Goal: Book appointment/travel/reservation

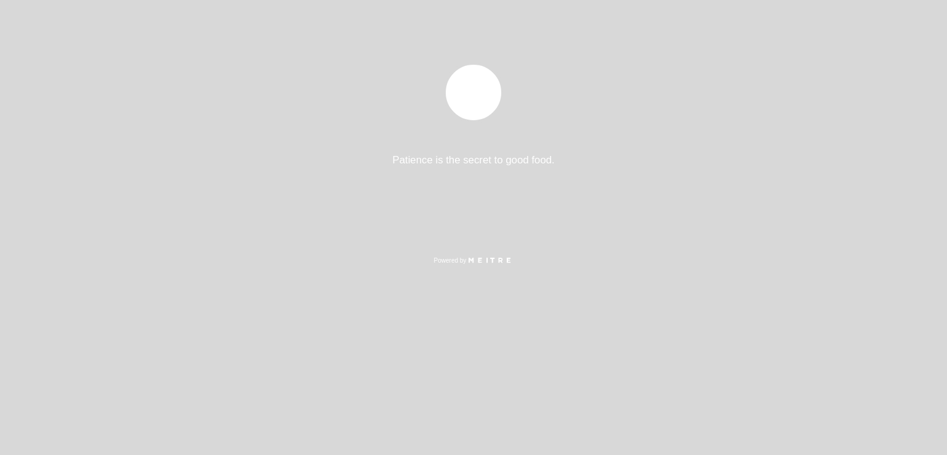
select select "es"
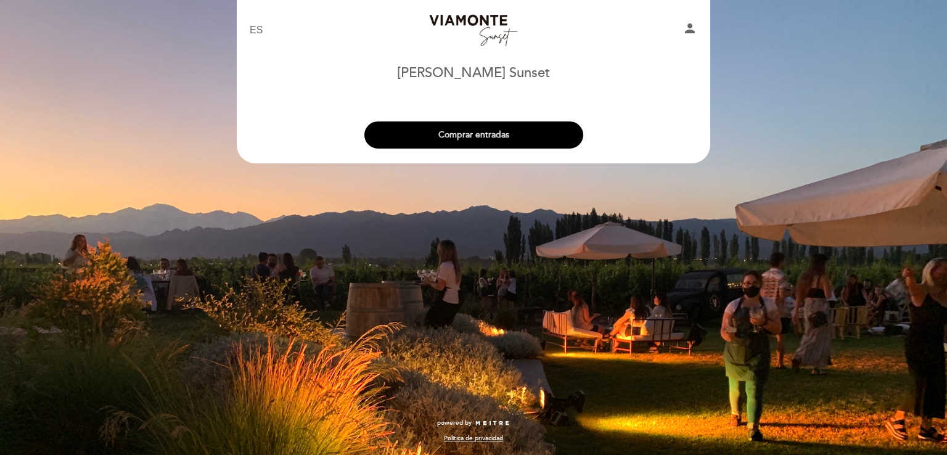
click at [469, 134] on button "Comprar entradas" at bounding box center [474, 135] width 219 height 27
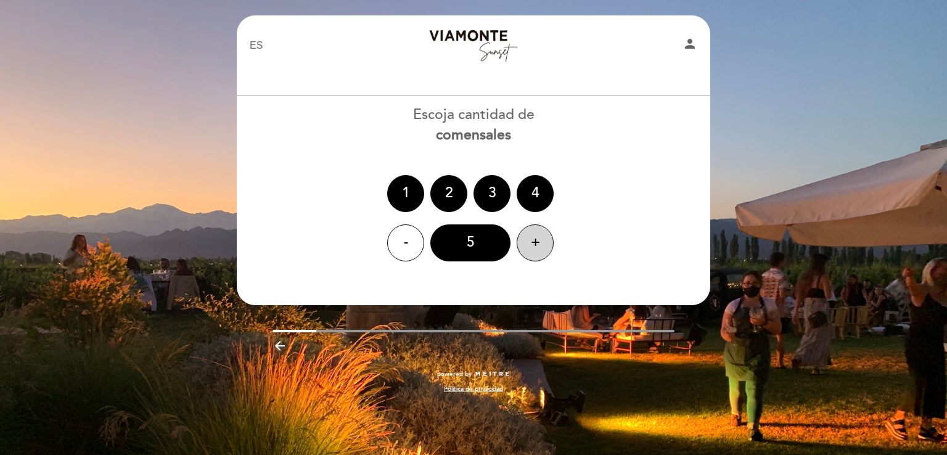
click at [531, 244] on div "+" at bounding box center [535, 243] width 37 height 37
click at [479, 242] on div "9" at bounding box center [471, 243] width 80 height 37
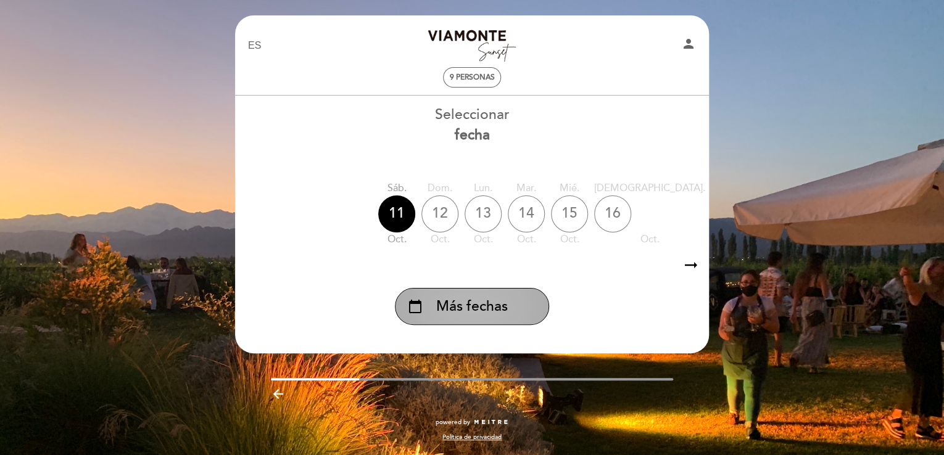
click at [450, 307] on span "Más fechas" at bounding box center [472, 307] width 72 height 20
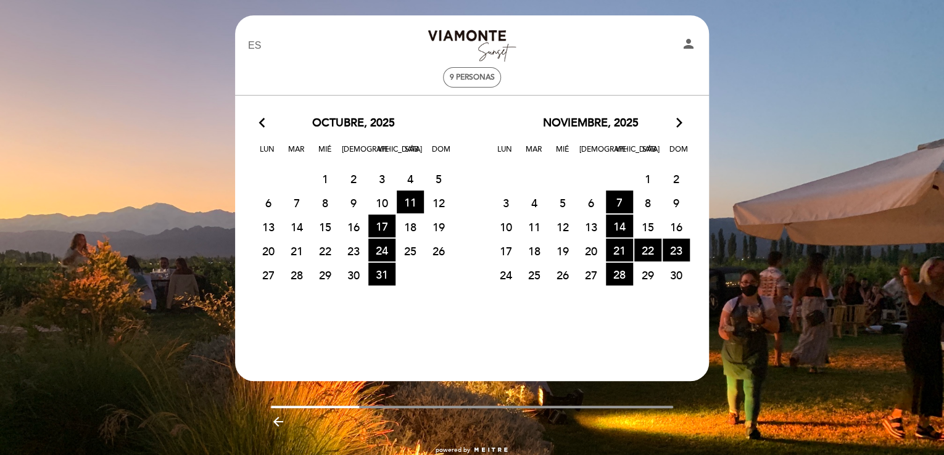
click at [799, 393] on div "EN ES PT [GEOGRAPHIC_DATA][PERSON_NAME] person 9 personas [PERSON_NAME] Sunset …" at bounding box center [472, 241] width 944 height 482
click at [619, 200] on span "7 HORA DE ENTRADAS DISPONIBLES" at bounding box center [619, 202] width 27 height 23
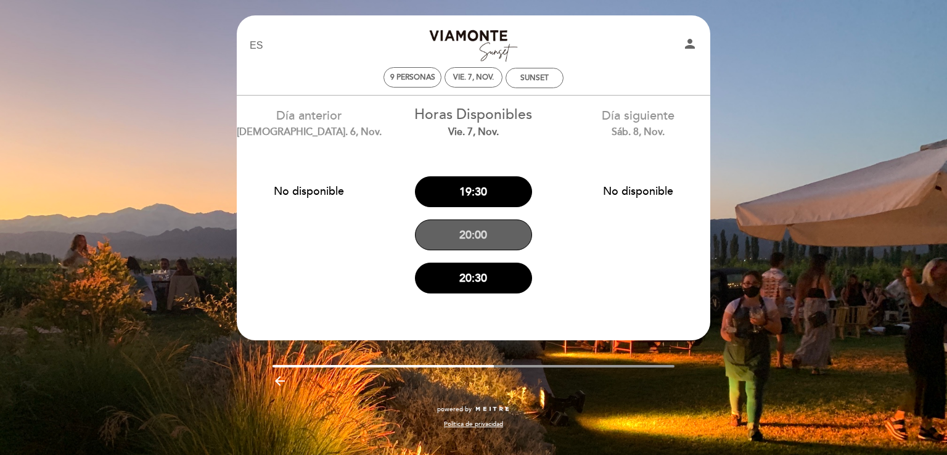
click at [468, 238] on button "20:00" at bounding box center [473, 235] width 117 height 31
